Goal: Task Accomplishment & Management: Manage account settings

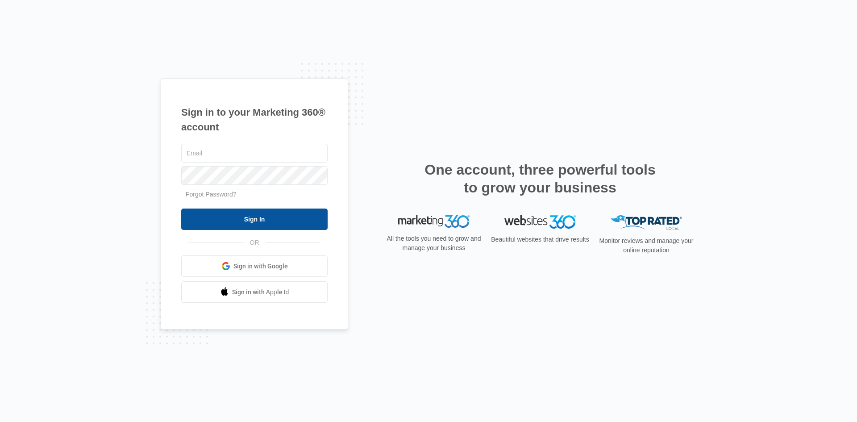
type input "[EMAIL_ADDRESS][DOMAIN_NAME]"
click at [247, 217] on input "Sign In" at bounding box center [254, 218] width 146 height 21
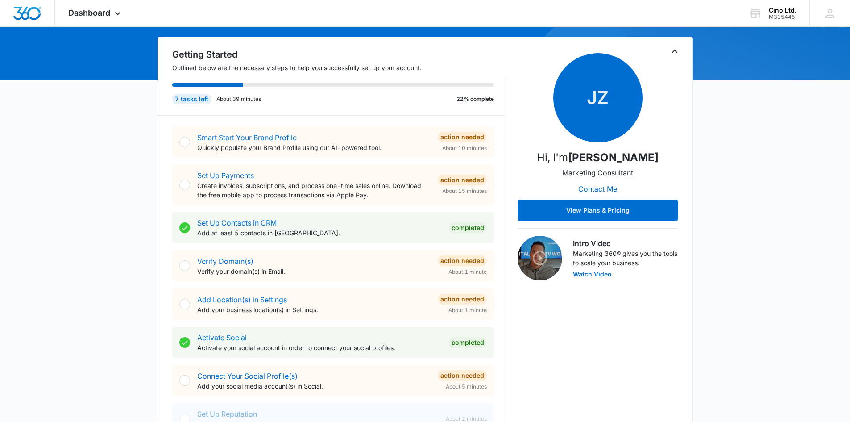
scroll to position [89, 0]
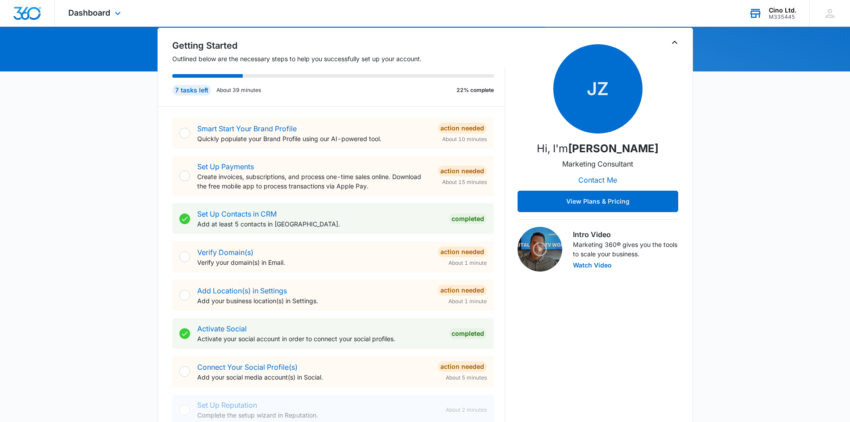
click at [795, 10] on div "Cino Ltd." at bounding box center [783, 10] width 28 height 7
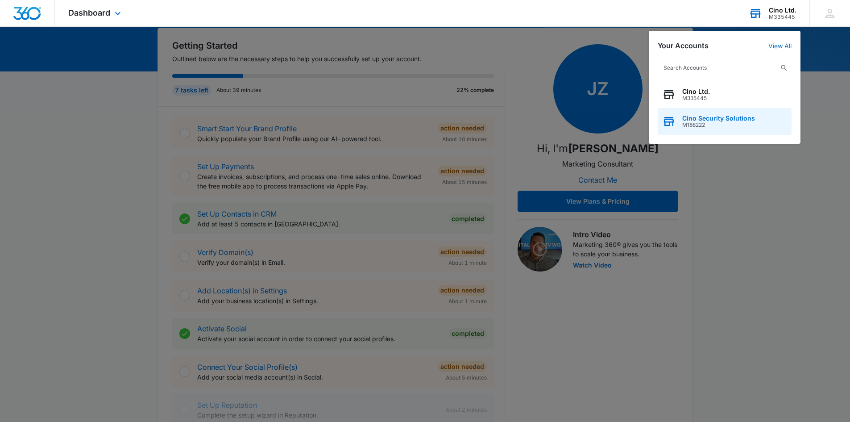
drag, startPoint x: 699, startPoint y: 119, endPoint x: 682, endPoint y: 114, distance: 17.7
click at [699, 119] on span "Cino Security Solutions" at bounding box center [719, 118] width 73 height 7
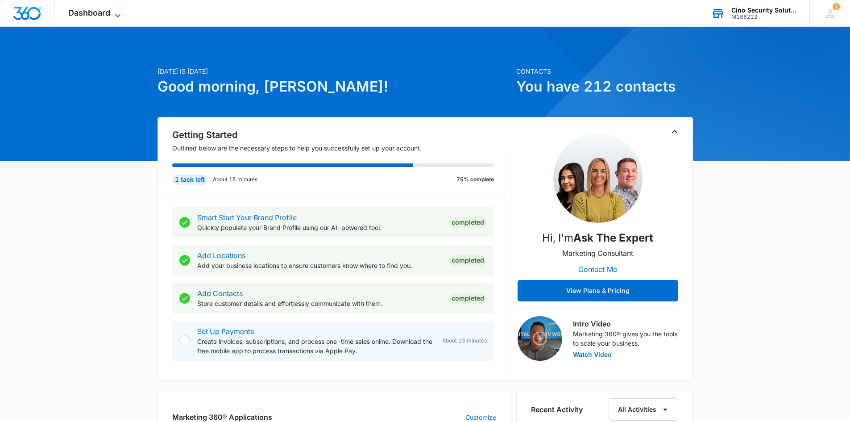
click at [115, 10] on icon at bounding box center [117, 15] width 11 height 11
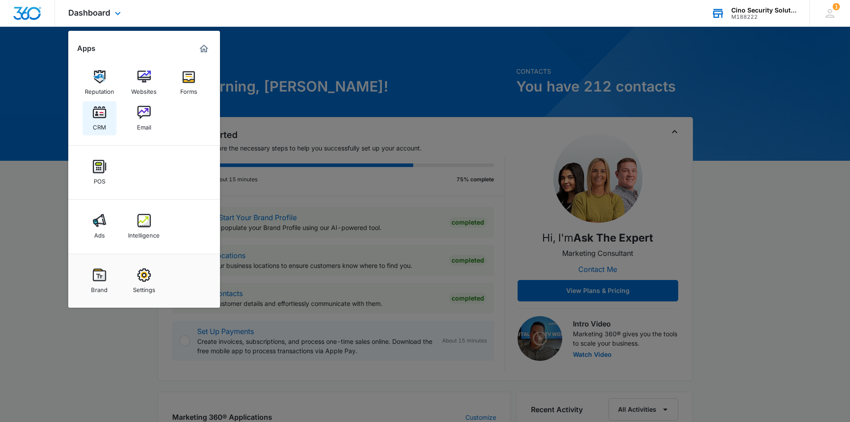
click at [98, 116] on img at bounding box center [99, 112] width 13 height 13
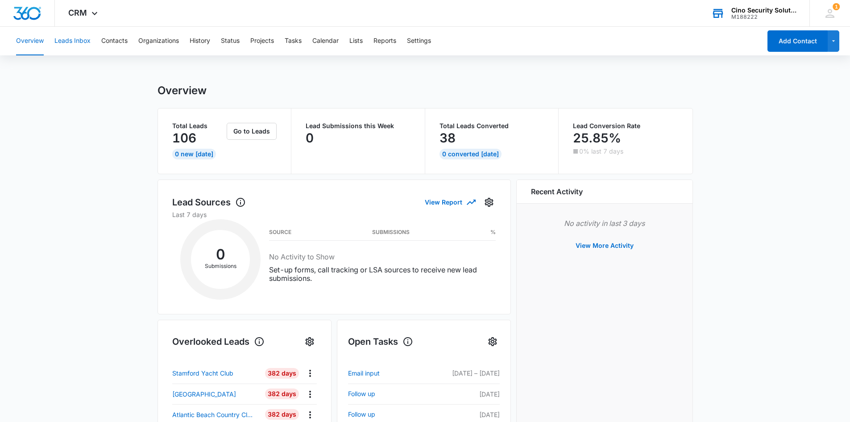
click at [81, 42] on button "Leads Inbox" at bounding box center [72, 41] width 36 height 29
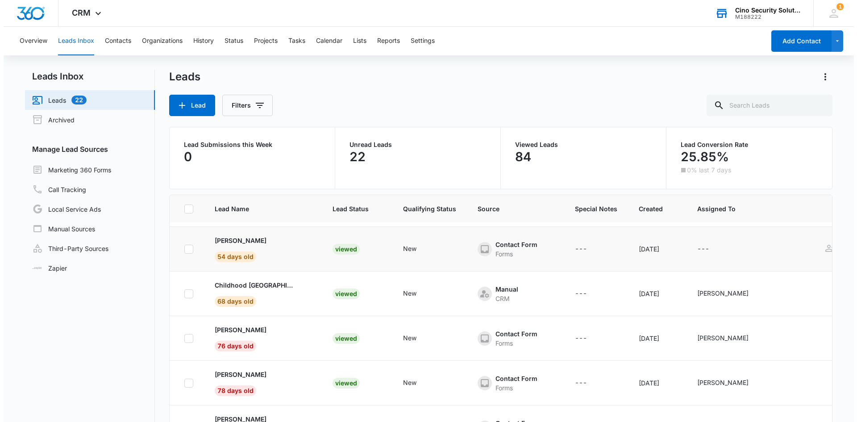
scroll to position [238, 0]
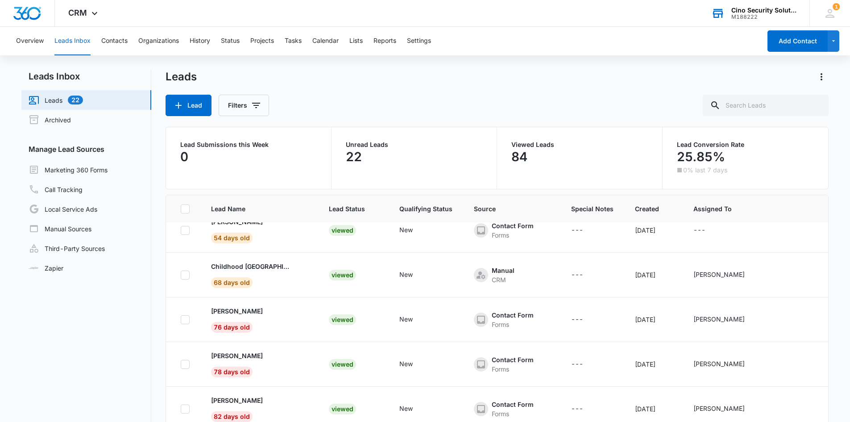
click at [743, 11] on div "Cino Security Solutions" at bounding box center [764, 10] width 65 height 7
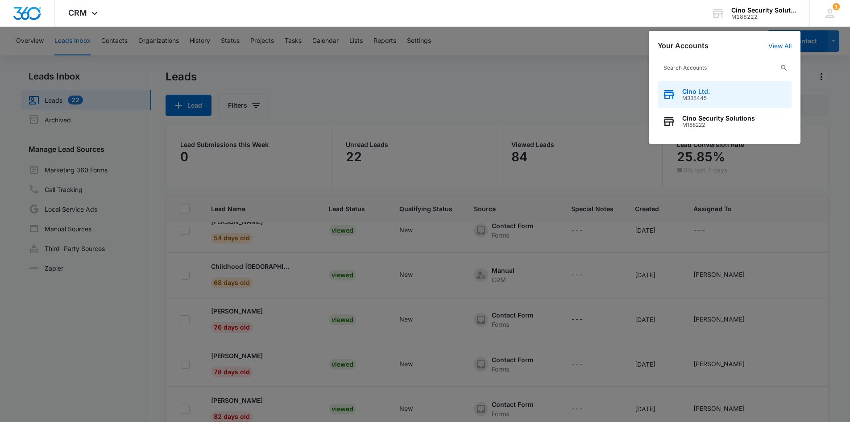
click at [695, 98] on span "M335445" at bounding box center [697, 98] width 28 height 6
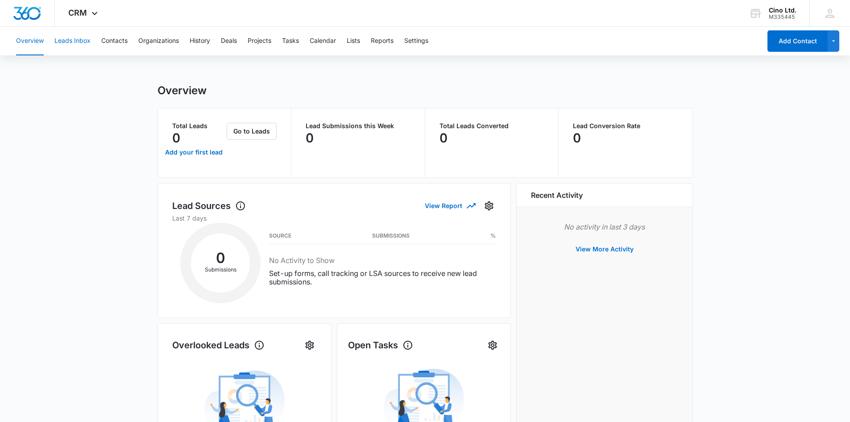
click at [72, 39] on button "Leads Inbox" at bounding box center [72, 41] width 36 height 29
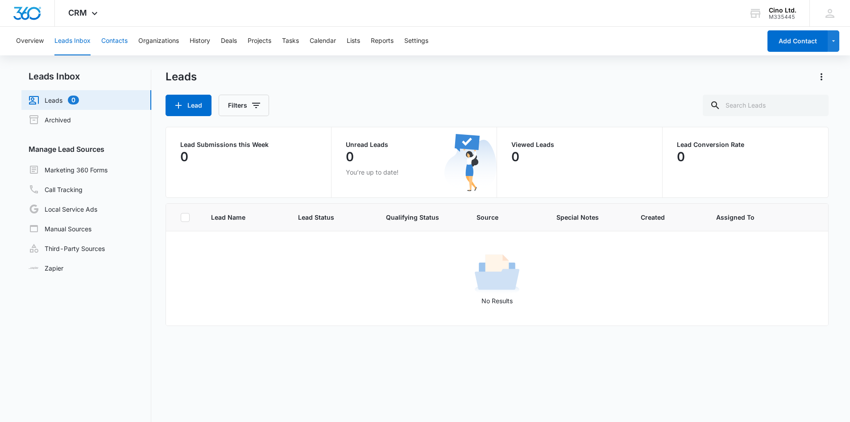
click at [116, 42] on button "Contacts" at bounding box center [114, 41] width 26 height 29
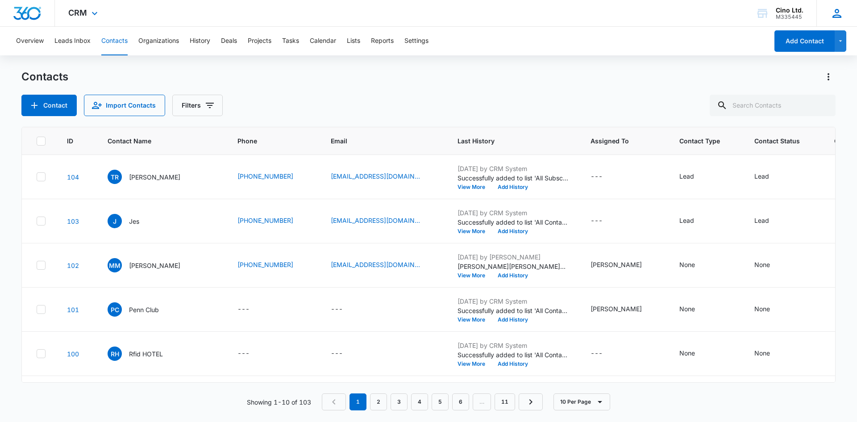
click at [837, 13] on icon at bounding box center [837, 13] width 9 height 9
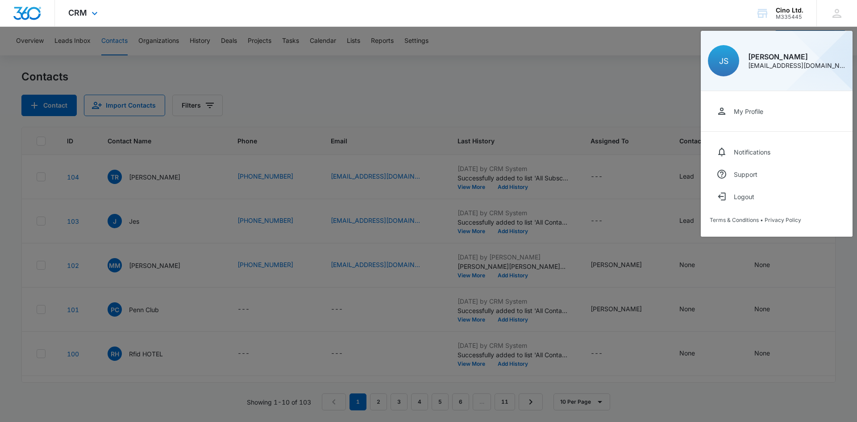
click at [24, 8] on img "Dashboard" at bounding box center [27, 13] width 29 height 13
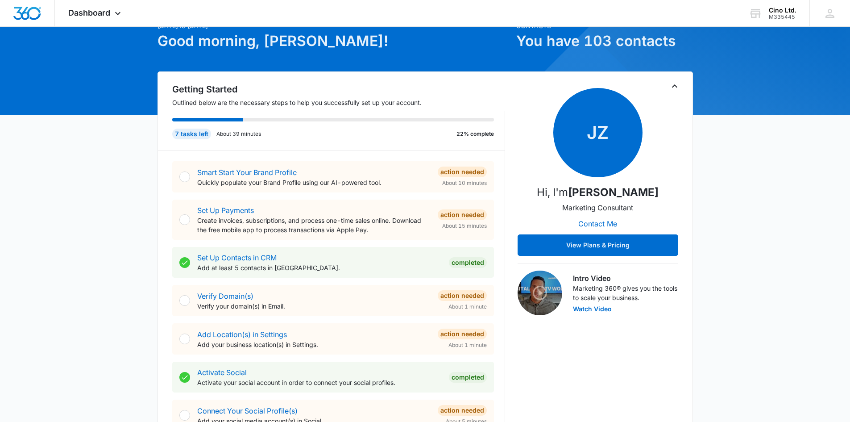
scroll to position [45, 0]
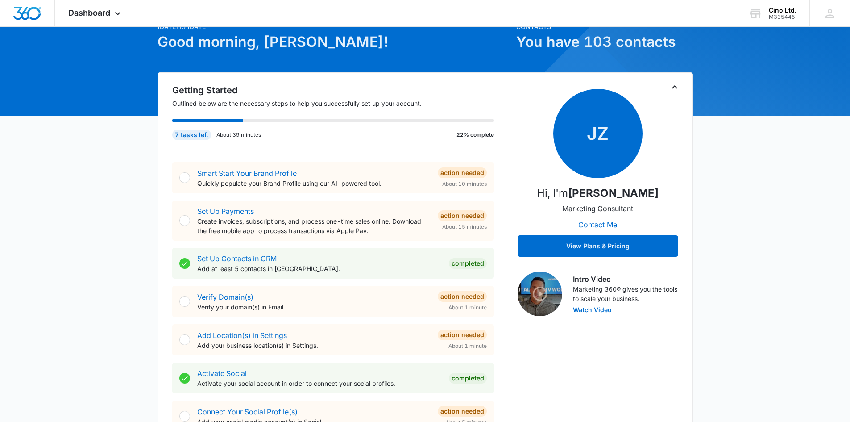
click at [183, 176] on div at bounding box center [184, 177] width 11 height 11
click at [231, 174] on link "Smart Start Your Brand Profile" at bounding box center [247, 173] width 100 height 9
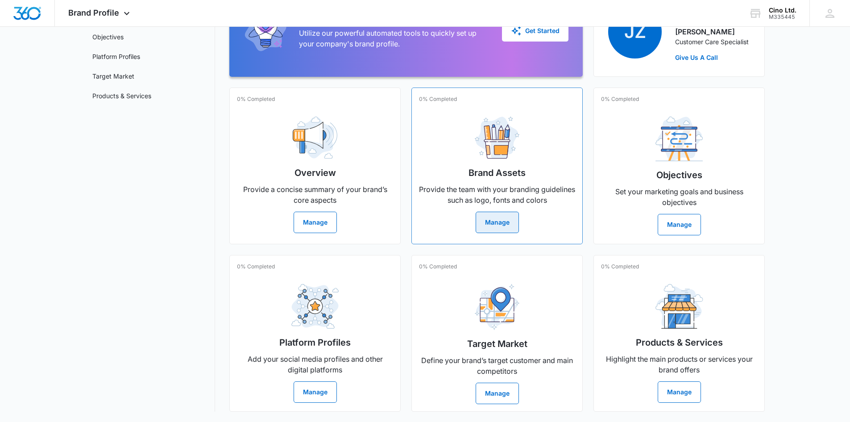
scroll to position [108, 0]
click at [308, 220] on button "Manage" at bounding box center [315, 221] width 43 height 21
